Goal: Obtain resource: Obtain resource

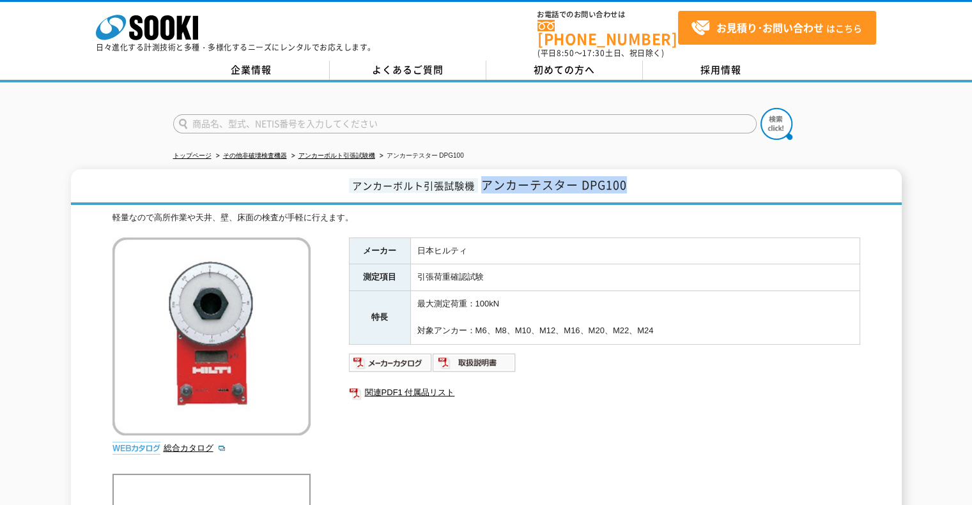
drag, startPoint x: 651, startPoint y: 185, endPoint x: 485, endPoint y: 181, distance: 165.6
click at [485, 181] on h1 "アンカーボルト引張試験機 アンカーテスター DPG100" at bounding box center [486, 187] width 831 height 36
copy span "アンカーテスター DPG100"
drag, startPoint x: 675, startPoint y: 316, endPoint x: 415, endPoint y: 319, distance: 260.1
click at [415, 319] on td "最大測定荷重：100kN 対象アンカー：M6、M8、M10、M12、M16、M20、M22、M24" at bounding box center [634, 317] width 449 height 53
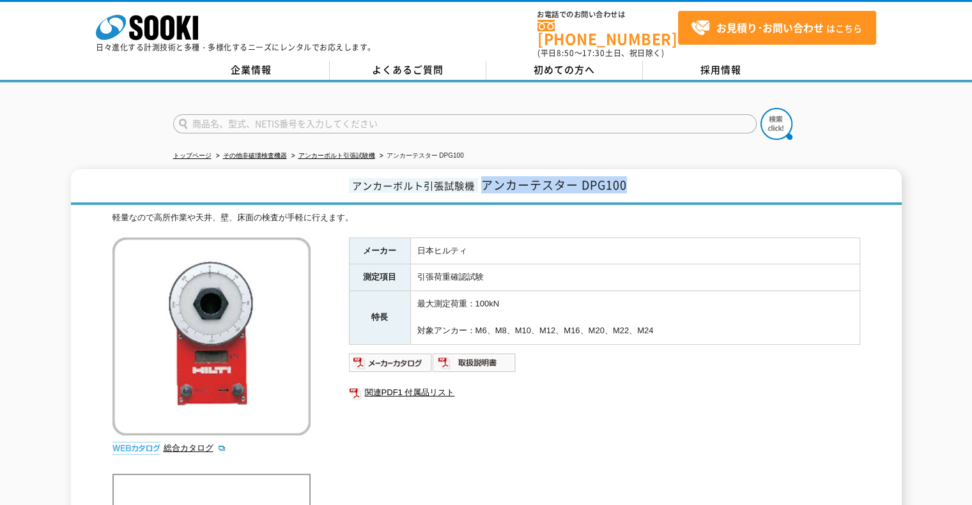
copy td "対象アンカー：M6、M8、M10、M12、M16、M20、M22、M24"
click at [419, 358] on img at bounding box center [391, 363] width 84 height 20
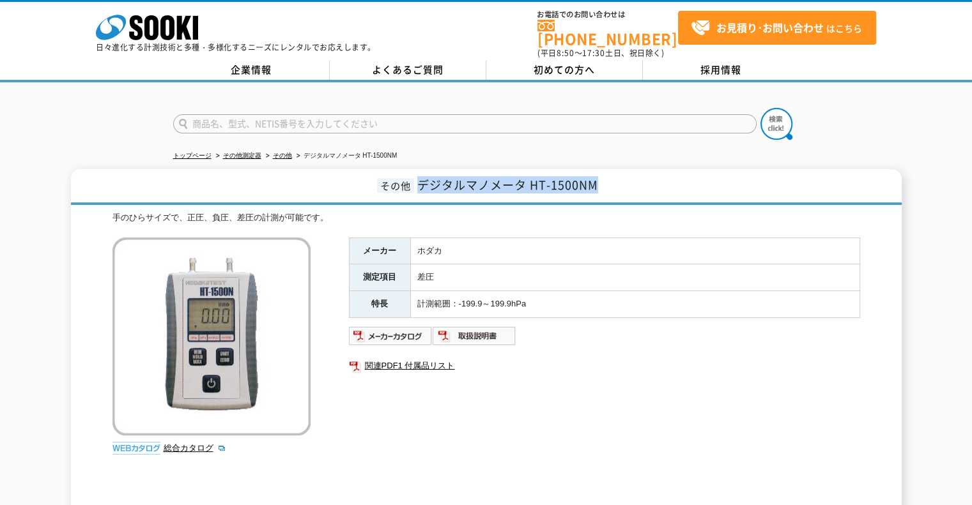
drag, startPoint x: 628, startPoint y: 189, endPoint x: 419, endPoint y: 177, distance: 208.6
click at [419, 177] on h1 "その他 デジタルマノメータ HT-1500NM" at bounding box center [486, 187] width 831 height 36
copy span "デジタルマノメータ HT-1500NM"
click at [544, 291] on td "計測範囲：-199.9～199.9hPa" at bounding box center [634, 304] width 449 height 27
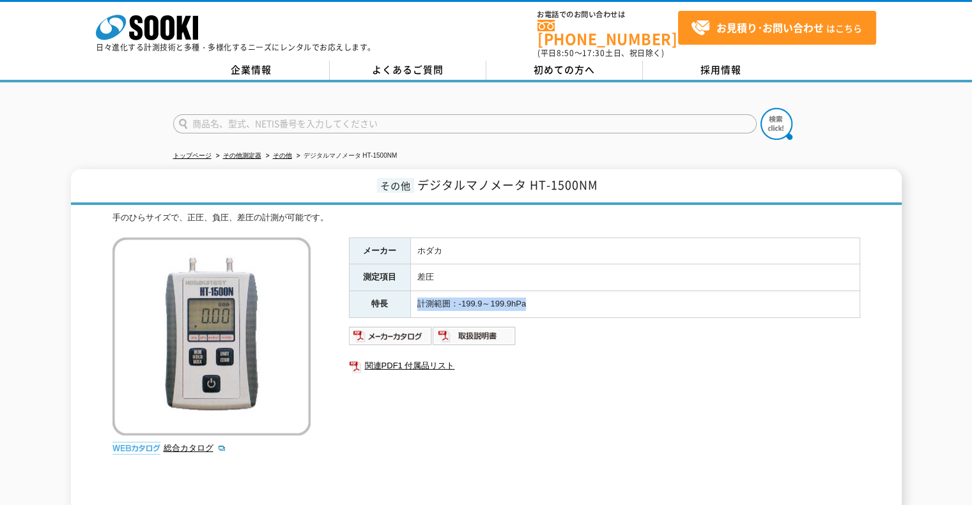
drag, startPoint x: 551, startPoint y: 298, endPoint x: 413, endPoint y: 289, distance: 137.7
click at [413, 291] on td "計測範囲：-199.9～199.9hPa" at bounding box center [634, 304] width 449 height 27
copy td "計測範囲：-199.9～199.9hPa"
click at [408, 328] on img at bounding box center [391, 336] width 84 height 20
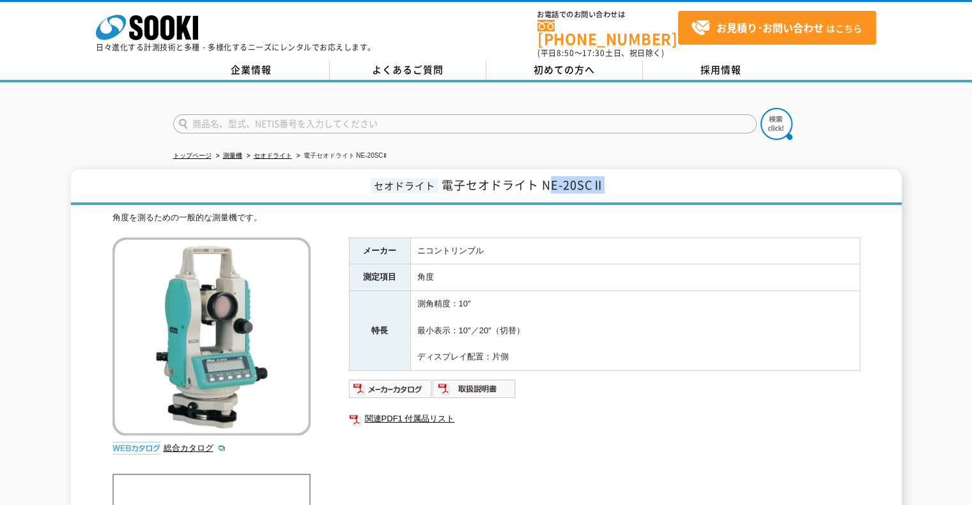
click at [550, 173] on h1 "セオドライト 電子セオドライト NE-20SCⅡ" at bounding box center [486, 187] width 831 height 36
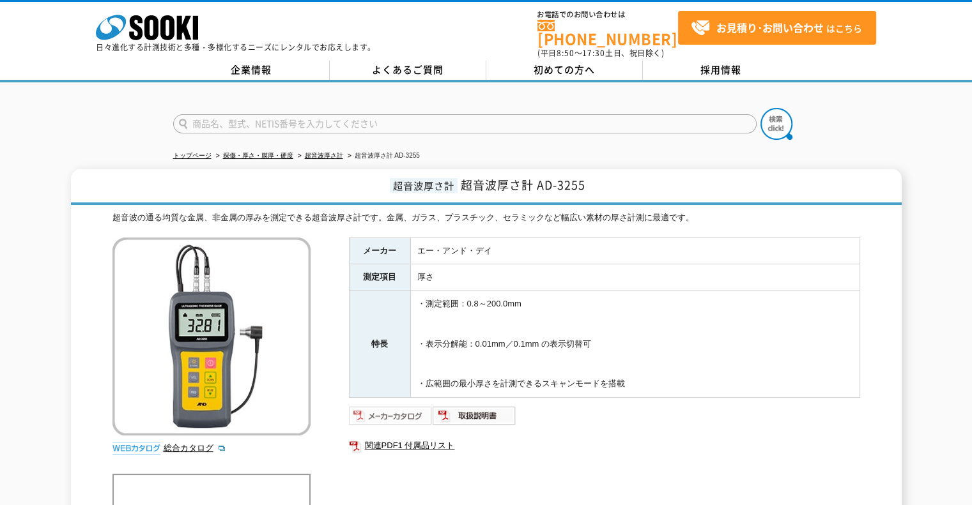
click at [408, 406] on img at bounding box center [391, 416] width 84 height 20
